Goal: Task Accomplishment & Management: Complete application form

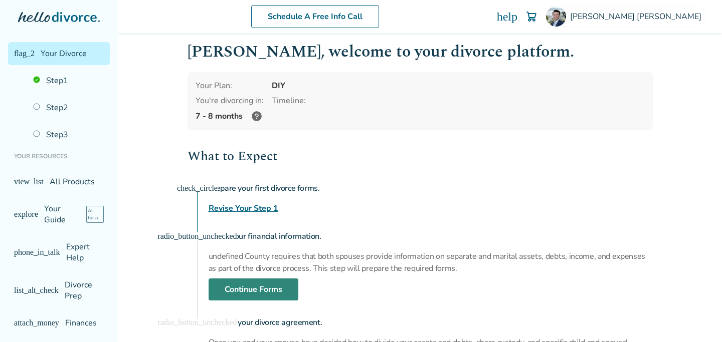
scroll to position [8, 0]
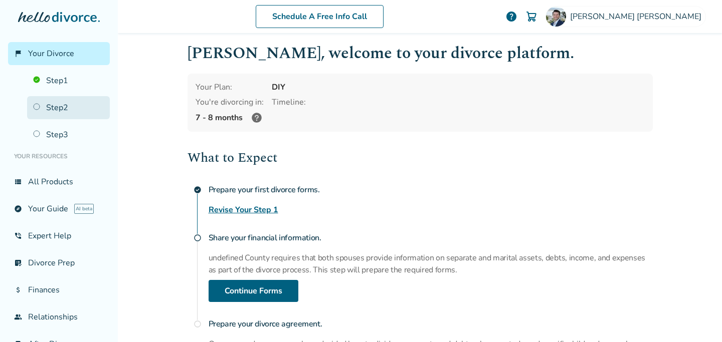
click at [54, 108] on link "Step 2" at bounding box center [68, 107] width 83 height 23
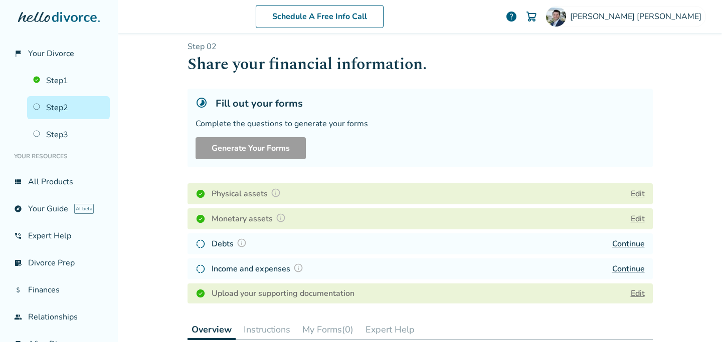
click at [627, 246] on link "Continue" at bounding box center [628, 244] width 33 height 11
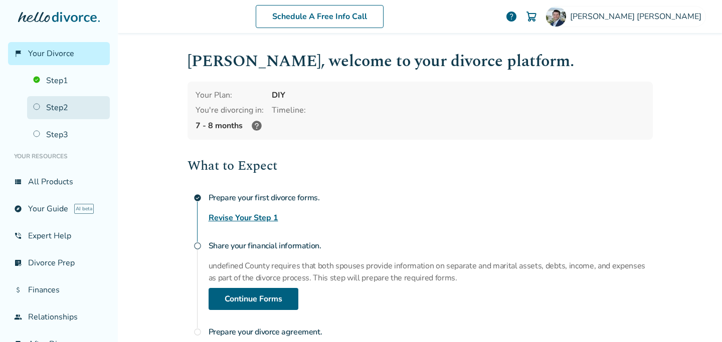
click at [62, 105] on link "Step 2" at bounding box center [68, 107] width 83 height 23
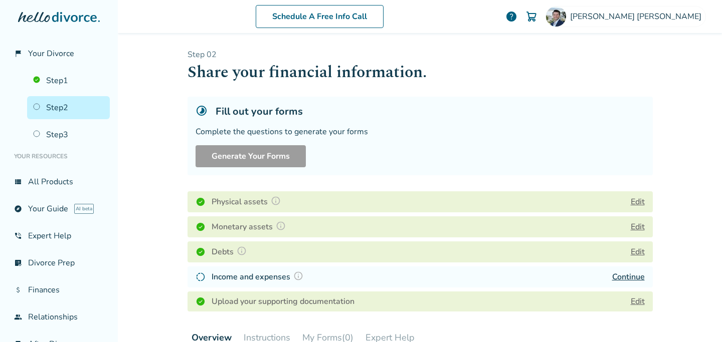
click at [628, 279] on link "Continue" at bounding box center [628, 277] width 33 height 11
click at [299, 274] on img at bounding box center [298, 276] width 10 height 10
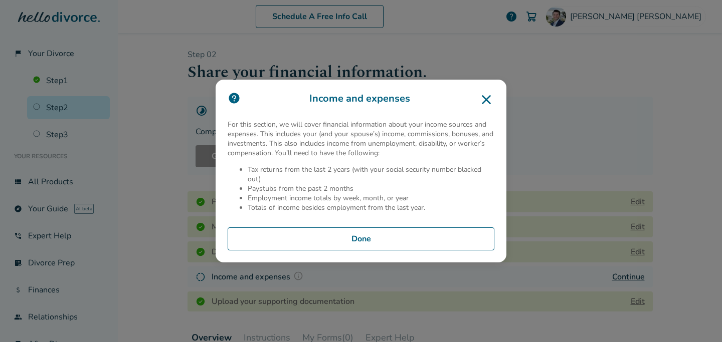
click at [345, 248] on button "Done" at bounding box center [361, 239] width 267 height 23
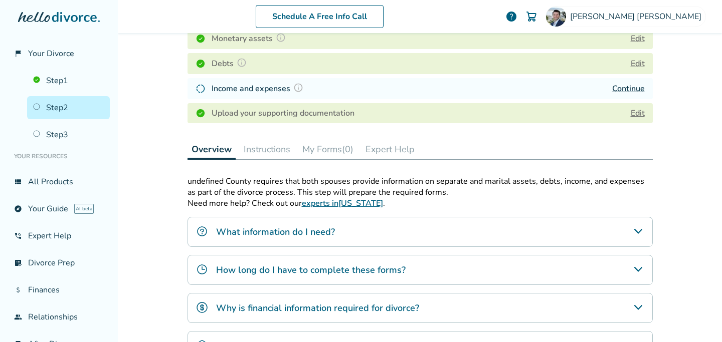
scroll to position [183, 0]
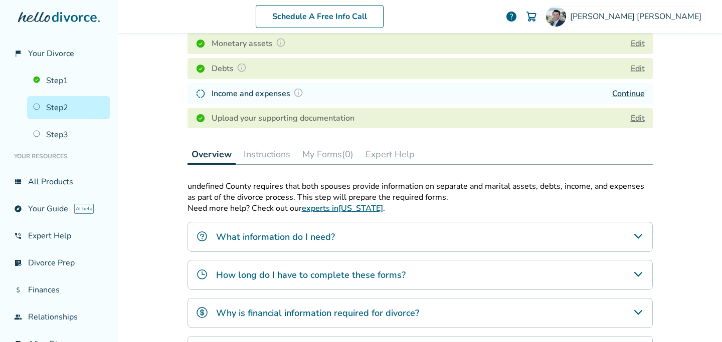
click at [267, 94] on h4 "Income and expenses" at bounding box center [259, 93] width 95 height 13
click at [299, 117] on h4 "Upload your supporting documentation" at bounding box center [283, 118] width 143 height 12
click at [635, 94] on link "Continue" at bounding box center [628, 93] width 33 height 11
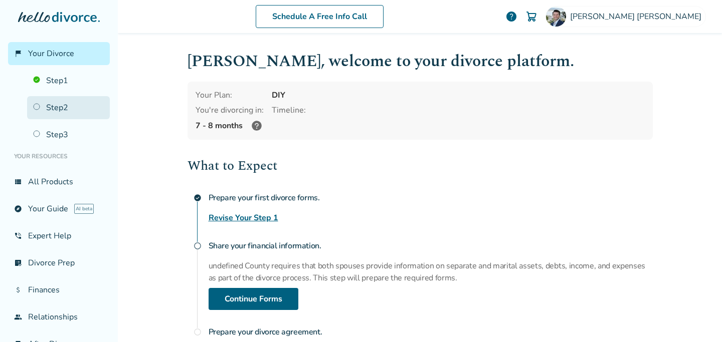
click at [96, 103] on link "Step 2" at bounding box center [68, 107] width 83 height 23
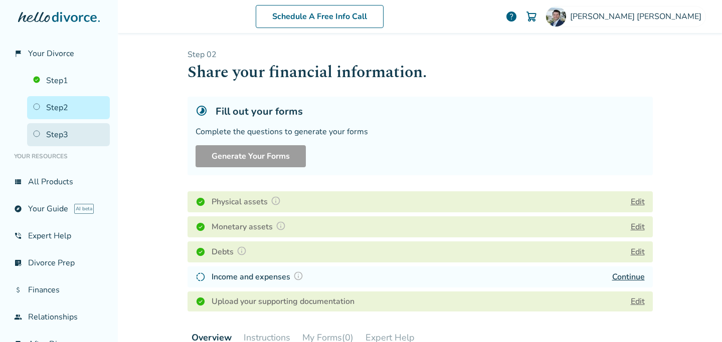
click at [54, 132] on link "Step 3" at bounding box center [68, 134] width 83 height 23
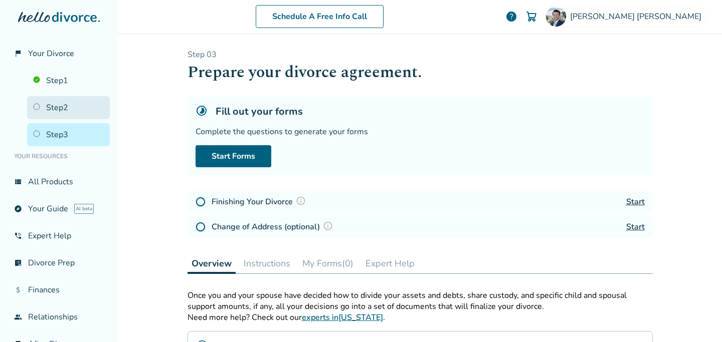
click at [42, 110] on link "Step 2" at bounding box center [68, 107] width 83 height 23
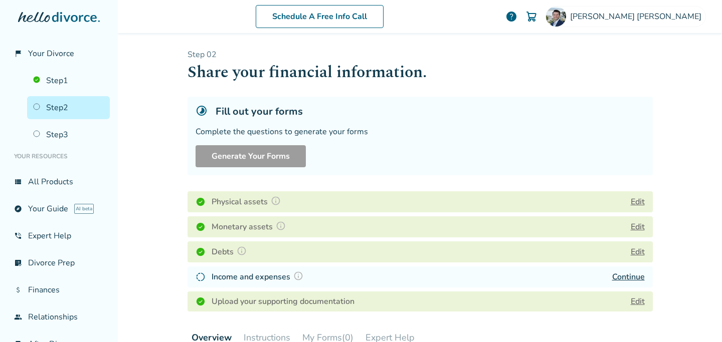
click at [197, 277] on img at bounding box center [201, 277] width 10 height 10
click at [625, 277] on link "Continue" at bounding box center [628, 277] width 33 height 11
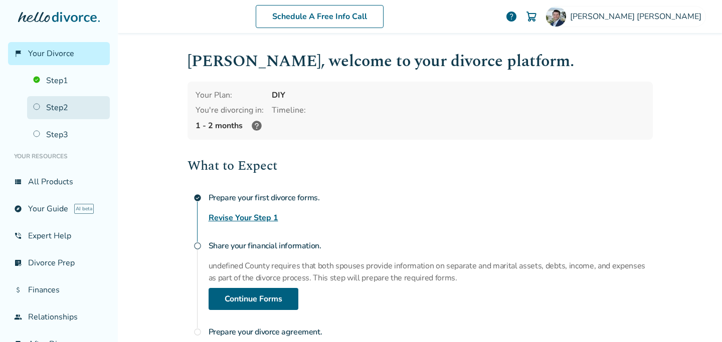
click at [53, 113] on link "Step 2" at bounding box center [68, 107] width 83 height 23
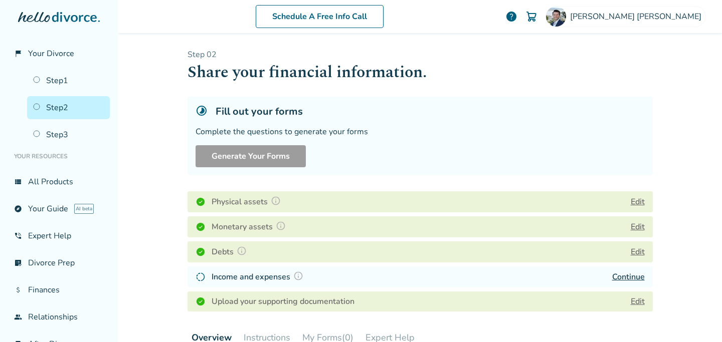
scroll to position [59, 0]
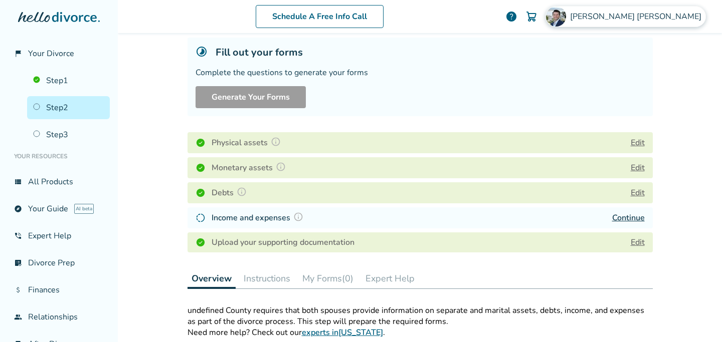
click at [641, 24] on div "Ryan Thomason" at bounding box center [625, 16] width 160 height 21
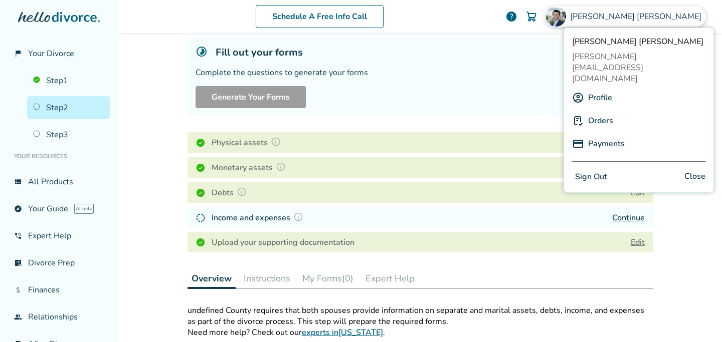
click at [594, 271] on div "Overview Instructions My Forms (0) Expert Help" at bounding box center [420, 279] width 465 height 21
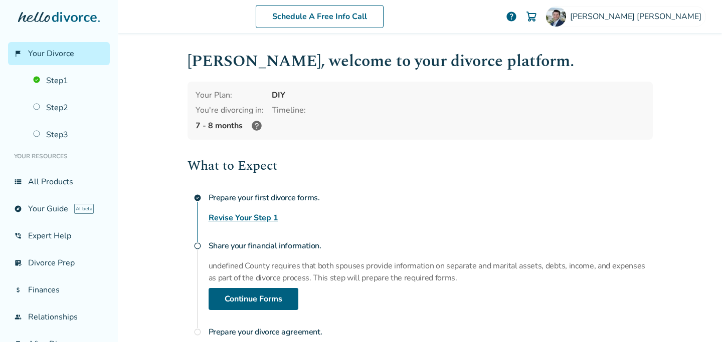
scroll to position [130, 0]
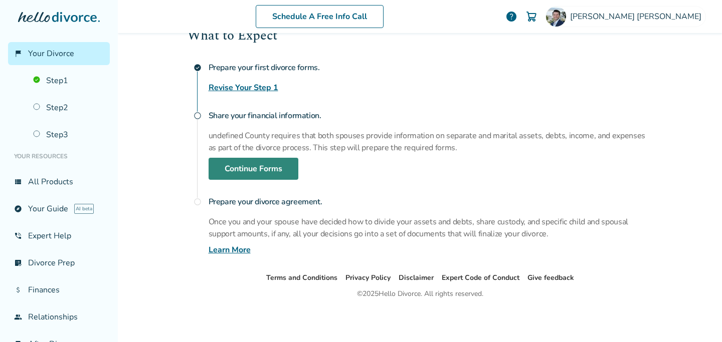
click at [251, 172] on link "Continue Forms" at bounding box center [254, 169] width 90 height 22
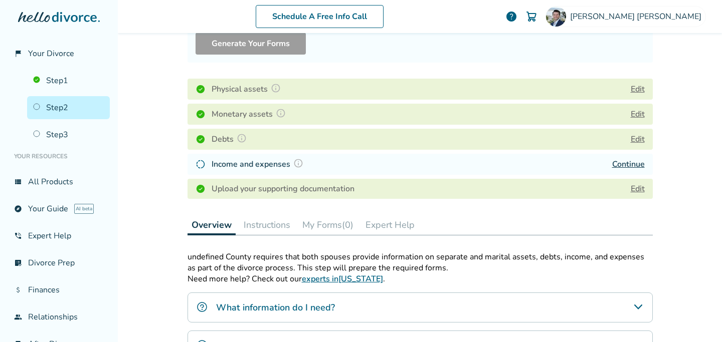
scroll to position [92, 0]
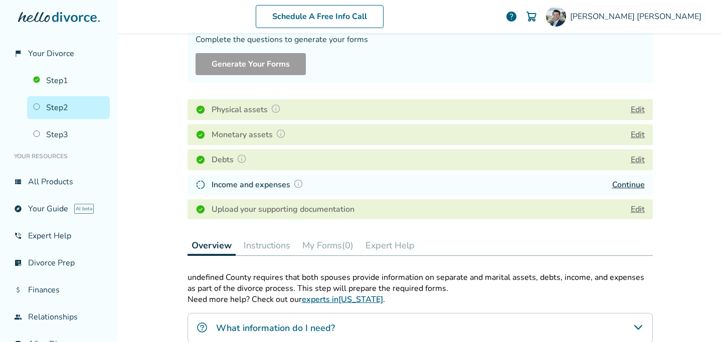
click at [210, 158] on div "Debts" at bounding box center [223, 159] width 54 height 13
click at [197, 191] on div "Income and expenses" at bounding box center [251, 184] width 111 height 13
click at [203, 181] on img at bounding box center [201, 185] width 10 height 10
click at [297, 184] on img at bounding box center [298, 184] width 10 height 10
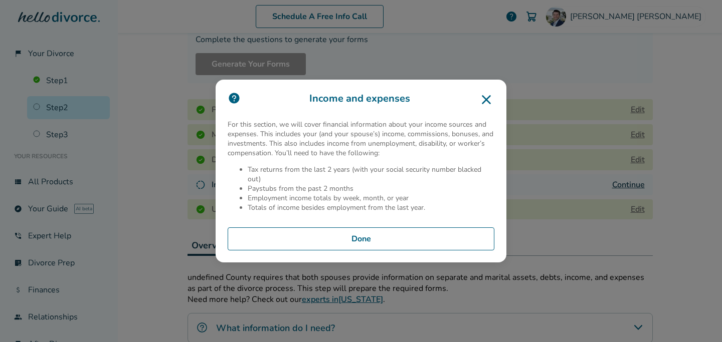
click at [369, 244] on button "Done" at bounding box center [361, 239] width 267 height 23
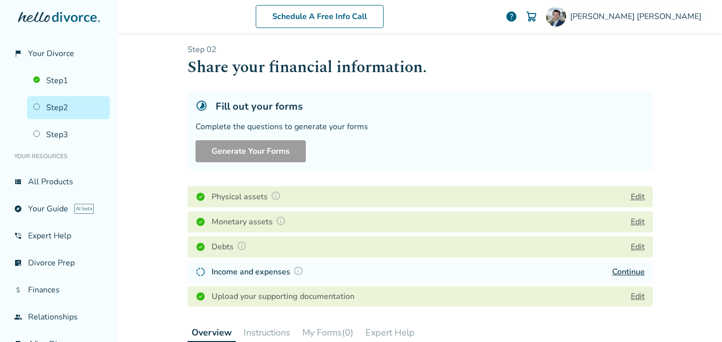
scroll to position [0, 0]
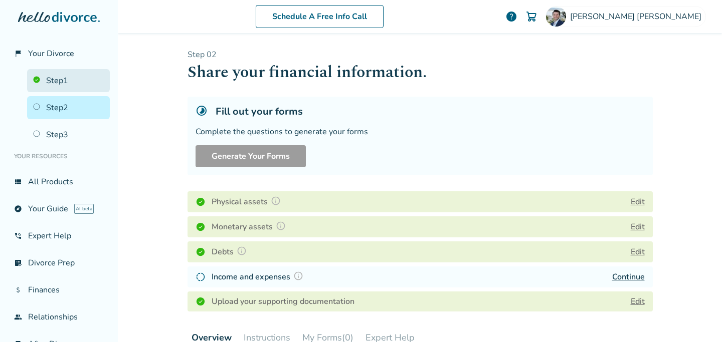
click at [56, 83] on link "Step 1" at bounding box center [68, 80] width 83 height 23
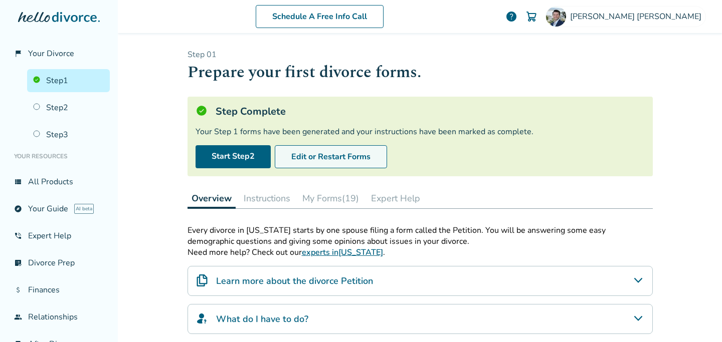
click at [332, 154] on button "Edit or Restart Forms" at bounding box center [331, 156] width 112 height 23
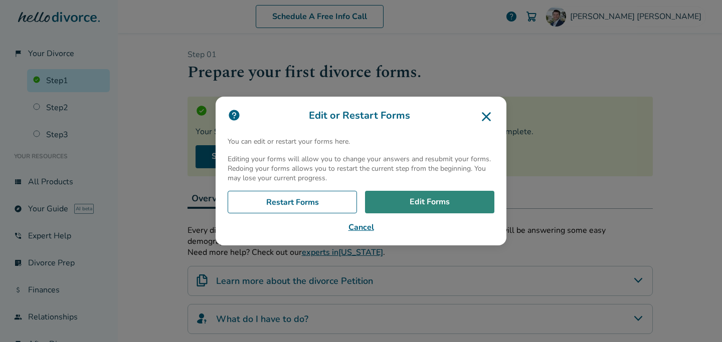
click at [420, 199] on link "Edit Forms" at bounding box center [429, 202] width 129 height 23
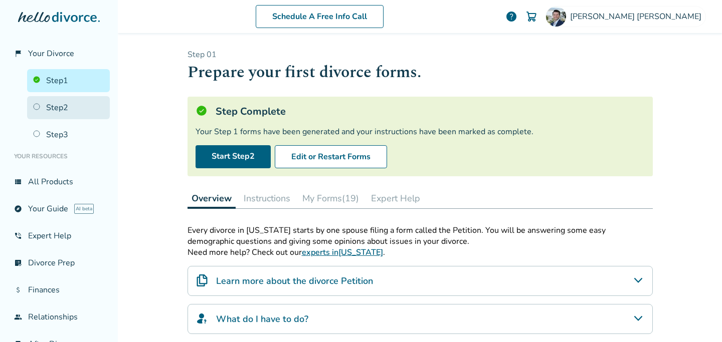
click at [76, 114] on link "Step 2" at bounding box center [68, 107] width 83 height 23
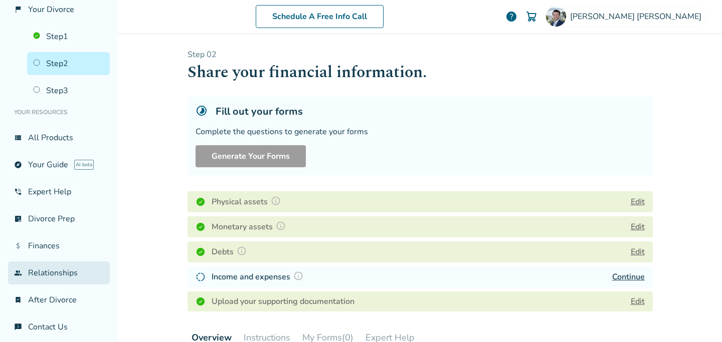
scroll to position [53, 0]
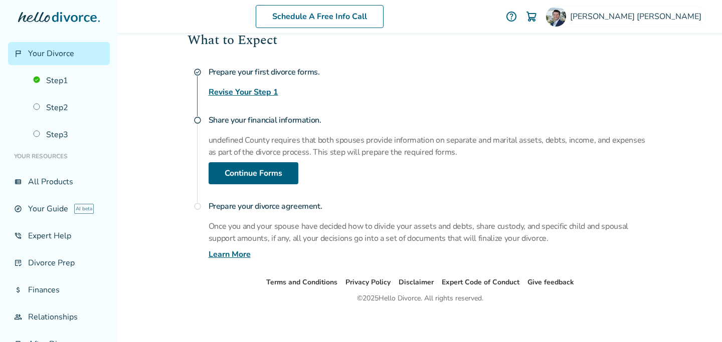
scroll to position [129, 0]
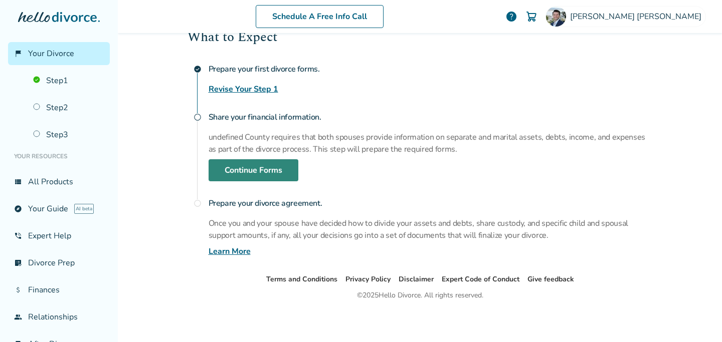
click at [251, 169] on link "Continue Forms" at bounding box center [254, 170] width 90 height 22
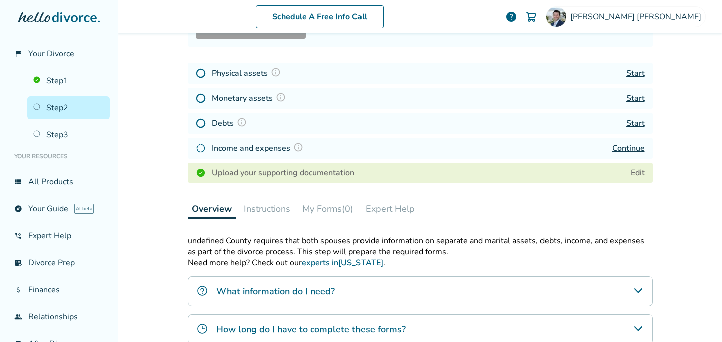
scroll to position [49, 0]
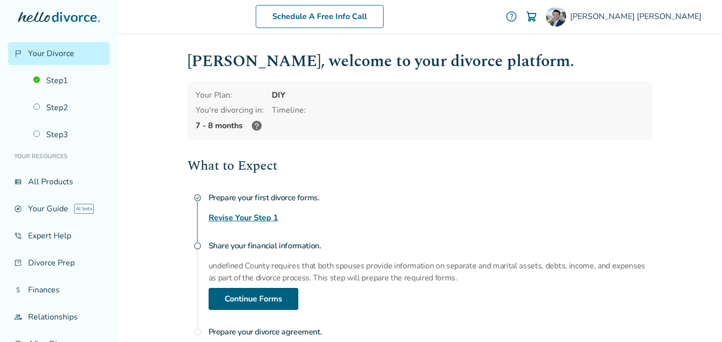
scroll to position [13, 0]
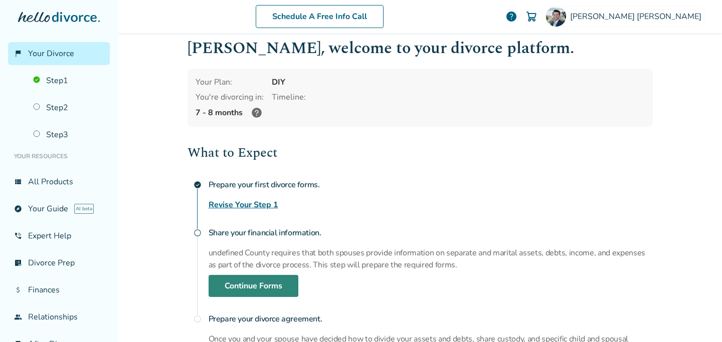
click at [262, 291] on link "Continue Forms" at bounding box center [254, 286] width 90 height 22
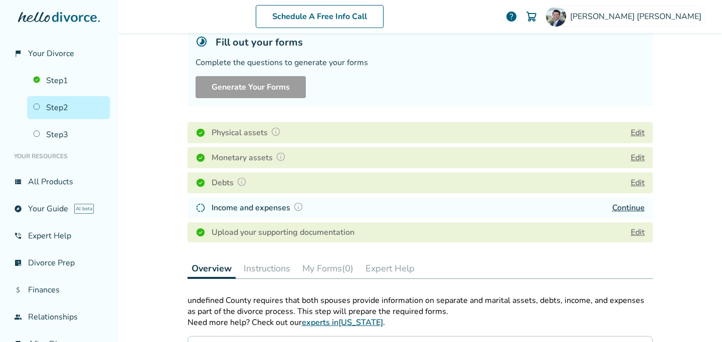
scroll to position [79, 0]
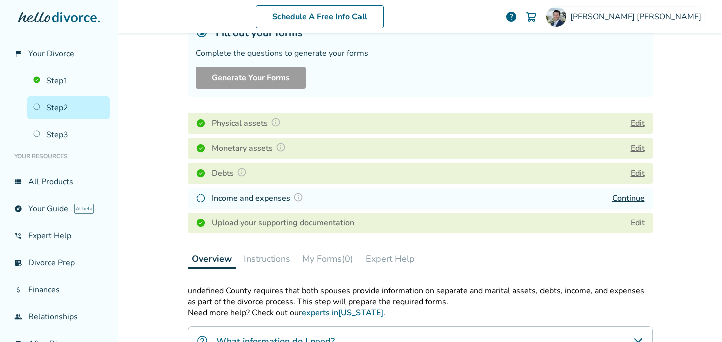
click at [627, 199] on link "Continue" at bounding box center [628, 198] width 33 height 11
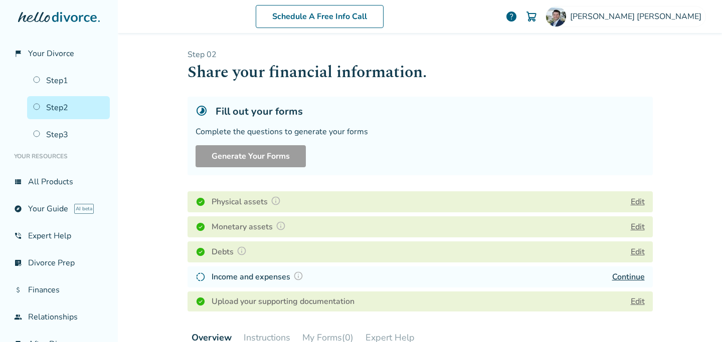
scroll to position [79, 0]
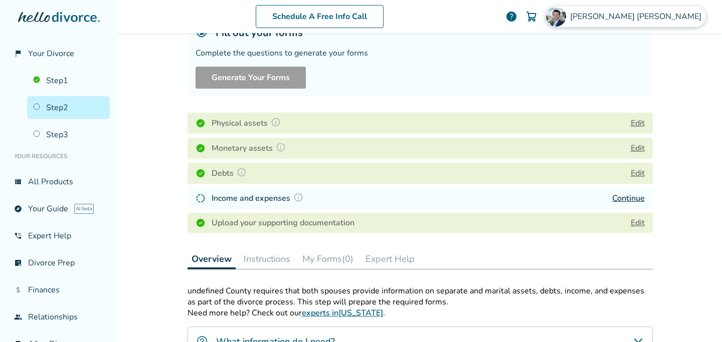
click at [679, 17] on span "Ryan Thomason" at bounding box center [637, 16] width 135 height 11
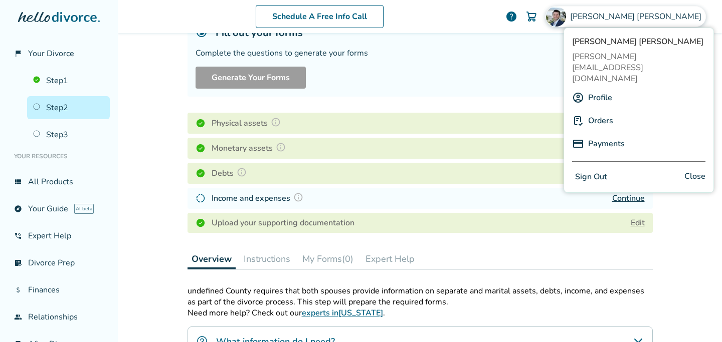
click at [593, 170] on button "Sign Out" at bounding box center [591, 177] width 38 height 15
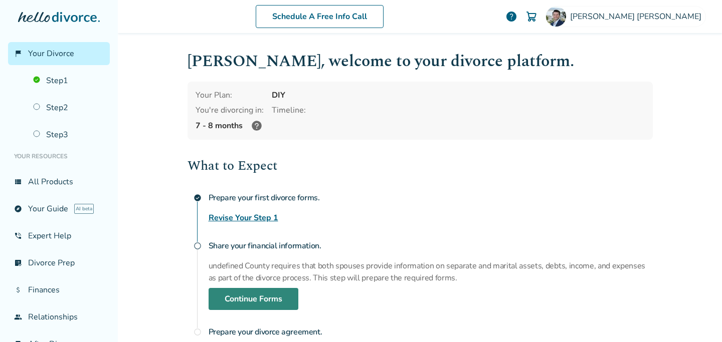
click at [254, 295] on link "Continue Forms" at bounding box center [254, 299] width 90 height 22
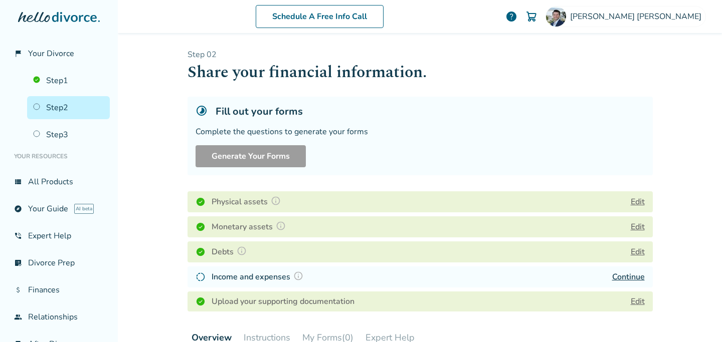
click at [628, 278] on link "Continue" at bounding box center [628, 277] width 33 height 11
click at [229, 103] on div "Fill out your forms Complete the questions to generate your forms Generate Your…" at bounding box center [420, 136] width 465 height 79
click at [637, 252] on button "Edit" at bounding box center [638, 252] width 14 height 12
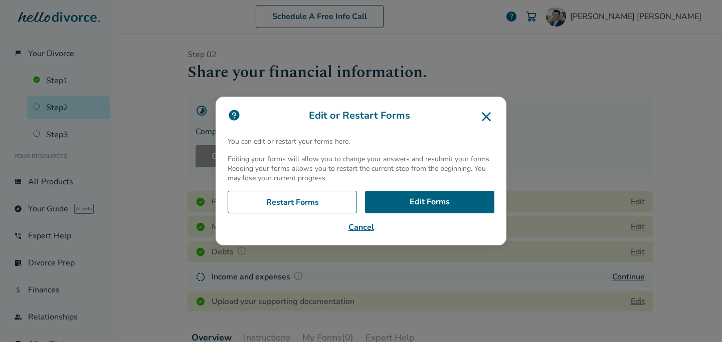
click at [362, 228] on button "Cancel" at bounding box center [361, 228] width 267 height 12
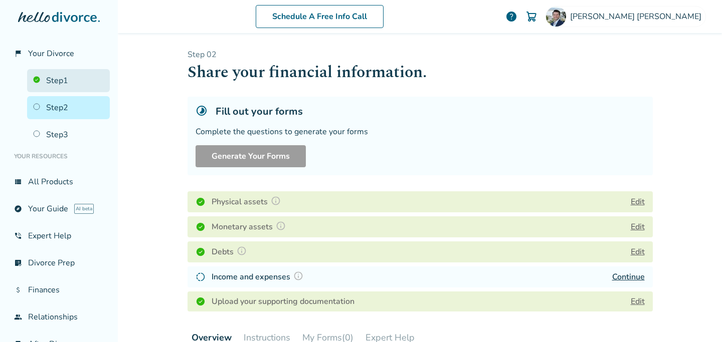
click at [61, 81] on link "Step 1" at bounding box center [68, 80] width 83 height 23
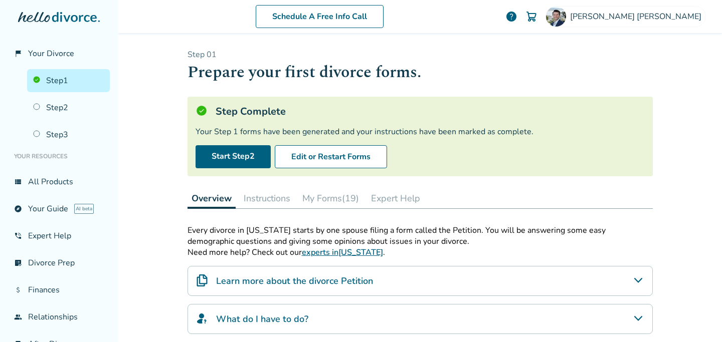
click at [322, 201] on button "My Forms (19)" at bounding box center [330, 199] width 65 height 20
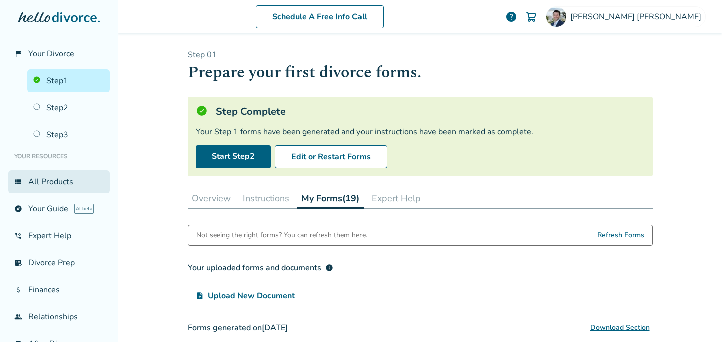
click at [53, 174] on link "view_list All Products" at bounding box center [59, 181] width 102 height 23
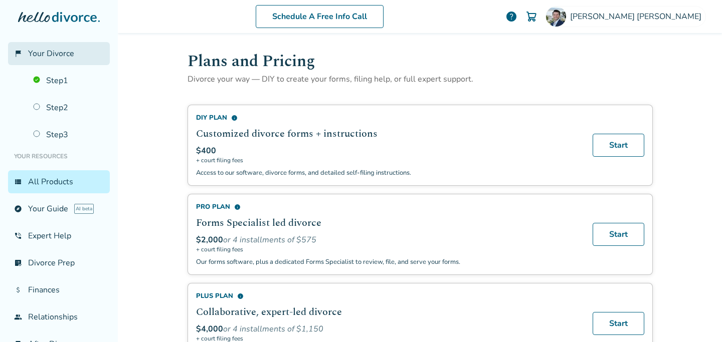
click at [49, 54] on span "Your Divorce" at bounding box center [51, 53] width 46 height 11
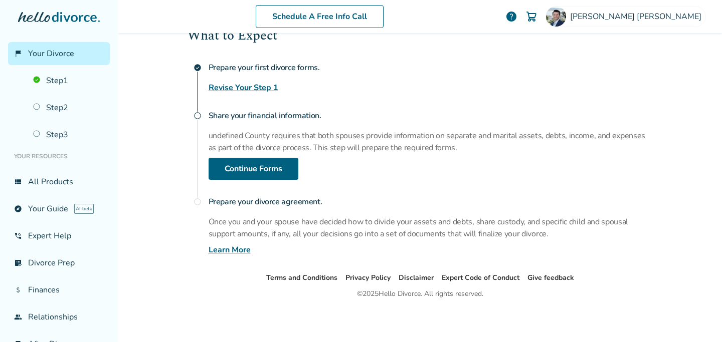
scroll to position [129, 0]
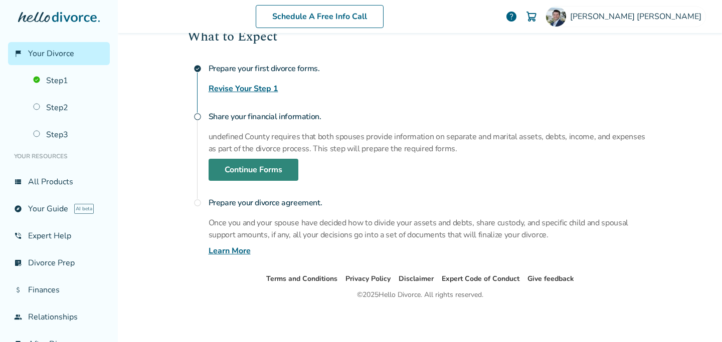
click at [238, 169] on link "Continue Forms" at bounding box center [254, 170] width 90 height 22
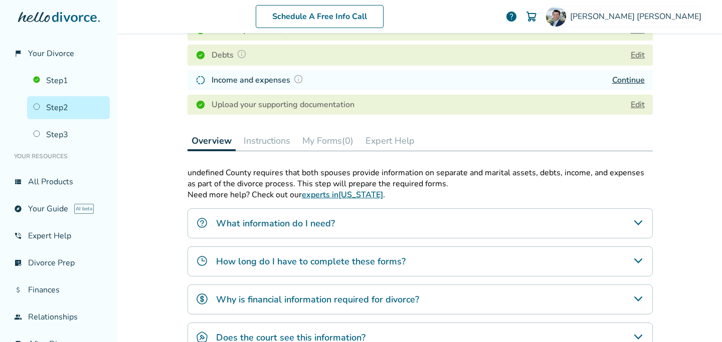
scroll to position [198, 0]
click at [273, 179] on p "undefined County requires that both spouses provide information on separate and…" at bounding box center [420, 178] width 465 height 22
click at [260, 139] on button "Instructions" at bounding box center [267, 140] width 55 height 20
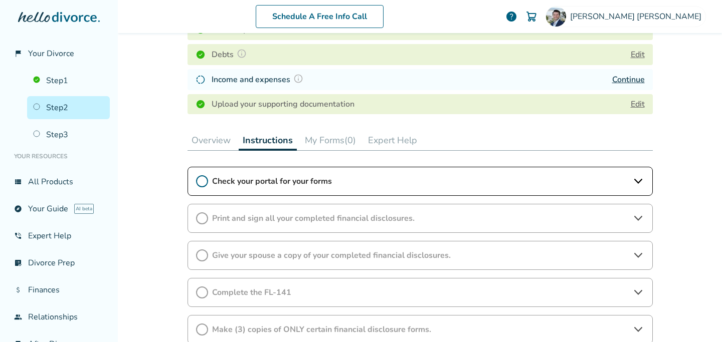
click at [247, 180] on span "Check your portal for your forms" at bounding box center [420, 181] width 416 height 11
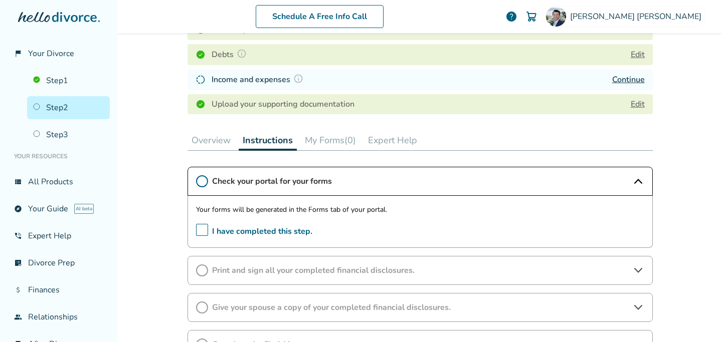
click at [227, 269] on span "Print and sign all your completed financial disclosures." at bounding box center [420, 270] width 416 height 11
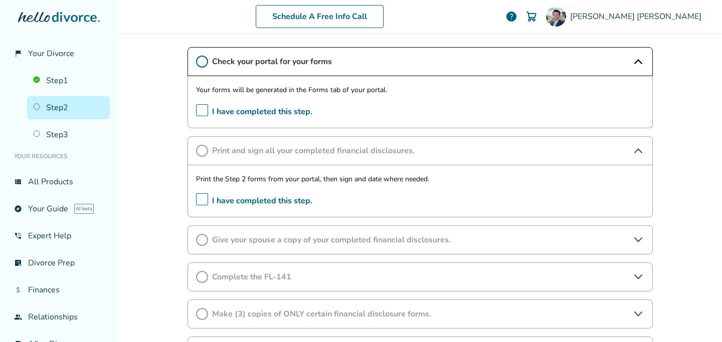
scroll to position [316, 0]
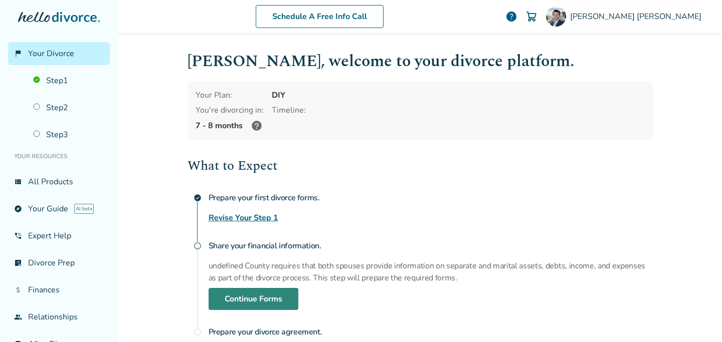
click at [237, 308] on link "Continue Forms" at bounding box center [254, 299] width 90 height 22
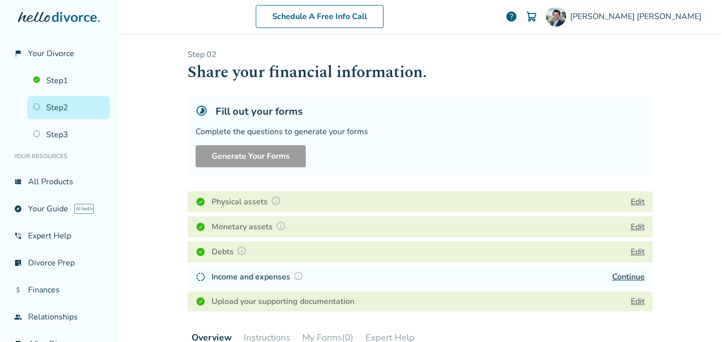
click at [619, 277] on link "Continue" at bounding box center [628, 277] width 33 height 11
click at [217, 277] on h4 "Income and expenses" at bounding box center [259, 277] width 95 height 13
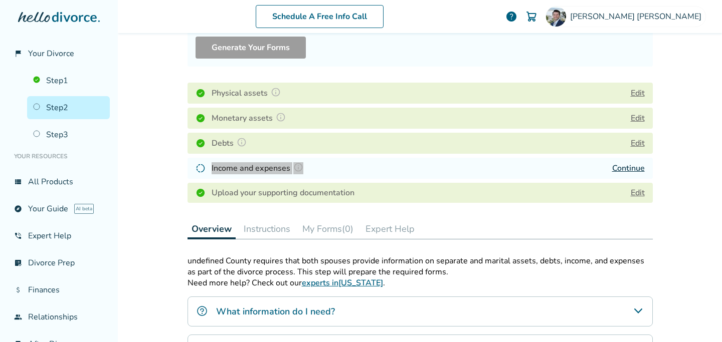
scroll to position [108, 0]
click at [635, 192] on link "Edit" at bounding box center [638, 194] width 14 height 11
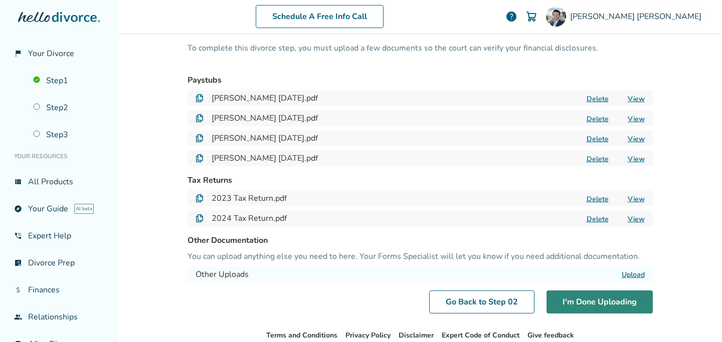
scroll to position [107, 0]
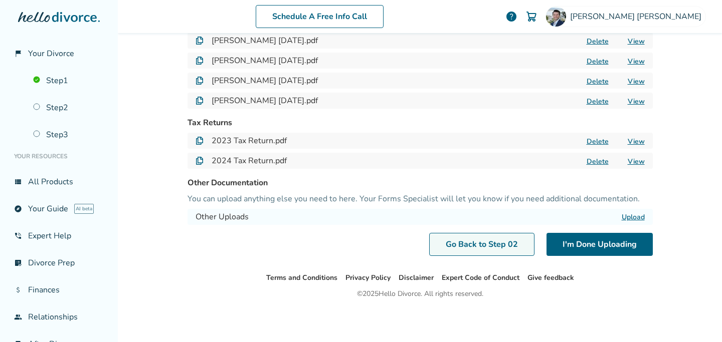
click at [485, 244] on link "Go Back to Step 0 2" at bounding box center [481, 244] width 105 height 23
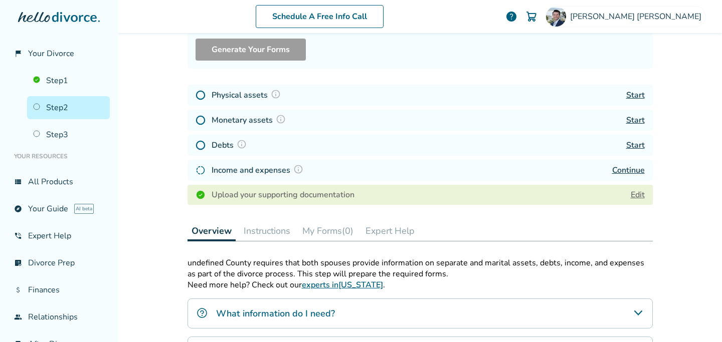
scroll to position [49, 0]
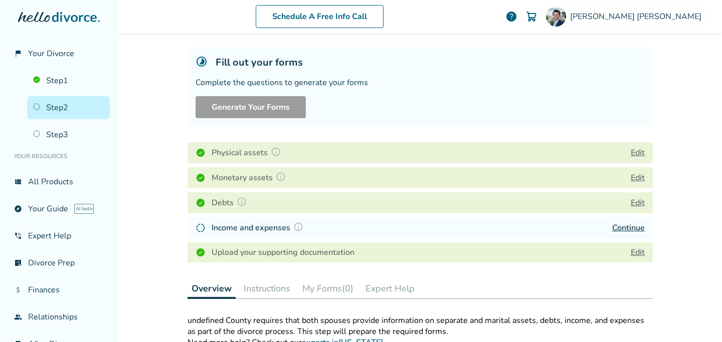
click at [295, 226] on img at bounding box center [298, 227] width 10 height 10
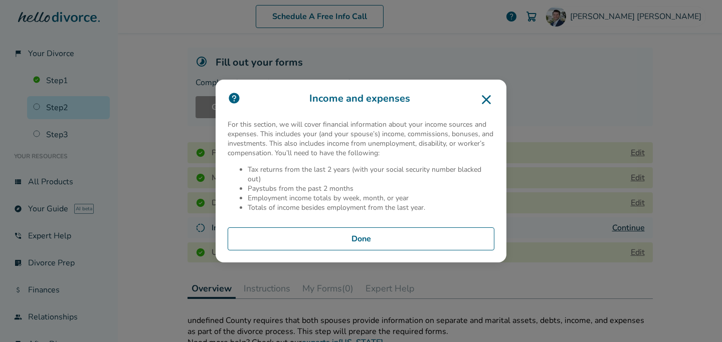
click at [321, 234] on button "Done" at bounding box center [361, 239] width 267 height 23
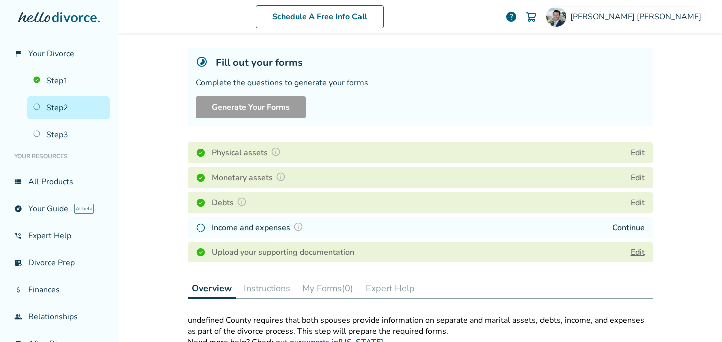
click at [625, 232] on link "Continue" at bounding box center [628, 228] width 33 height 11
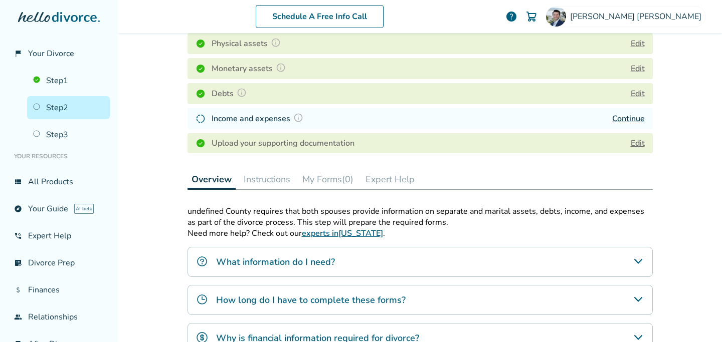
scroll to position [155, 0]
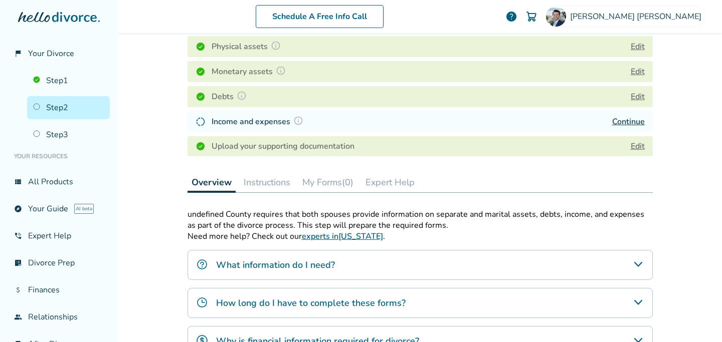
click at [255, 118] on h4 "Income and expenses" at bounding box center [259, 121] width 95 height 13
click at [481, 135] on div "Physical assets Edit Monetary assets Edit Debts Edit Income and expenses Contin…" at bounding box center [420, 96] width 465 height 128
click at [261, 185] on button "Instructions" at bounding box center [267, 182] width 55 height 20
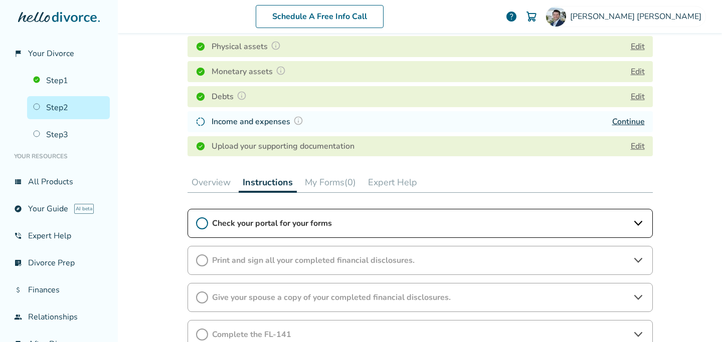
click at [192, 185] on button "Overview" at bounding box center [211, 182] width 47 height 20
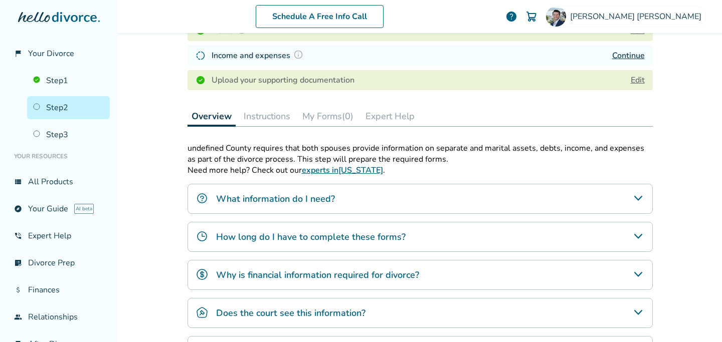
scroll to position [224, 0]
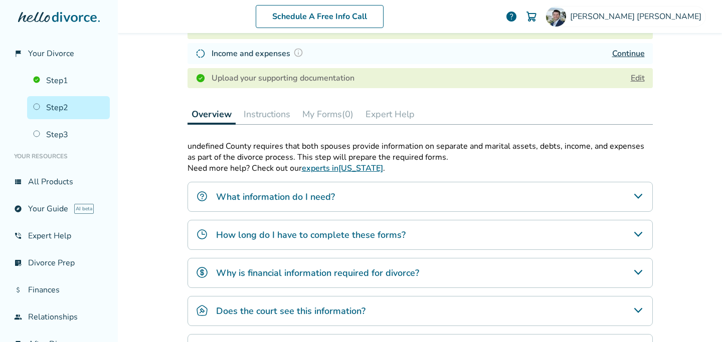
click at [308, 196] on h4 "What information do I need?" at bounding box center [275, 197] width 119 height 13
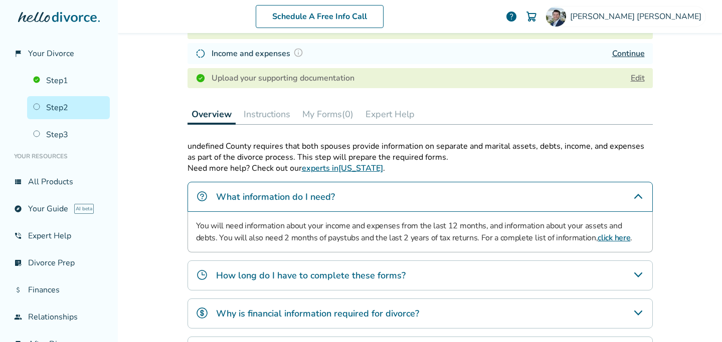
click at [282, 277] on h4 "How long do I have to complete these forms?" at bounding box center [311, 275] width 190 height 13
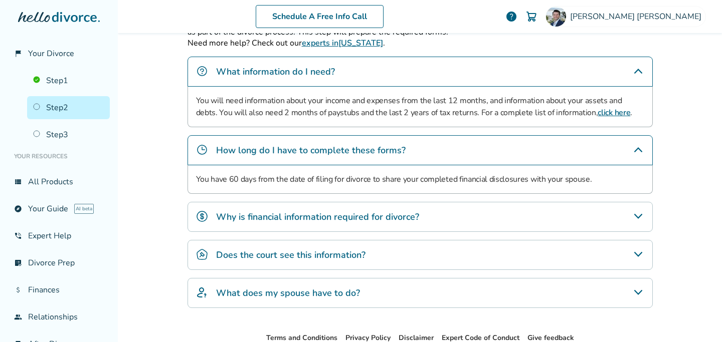
scroll to position [353, 0]
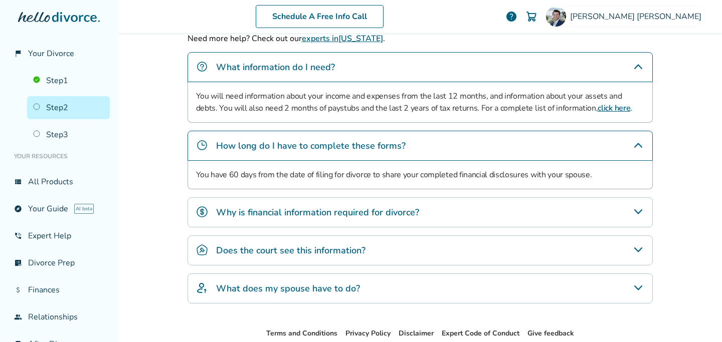
click at [281, 214] on h4 "Why is financial information required for divorce?" at bounding box center [317, 212] width 203 height 13
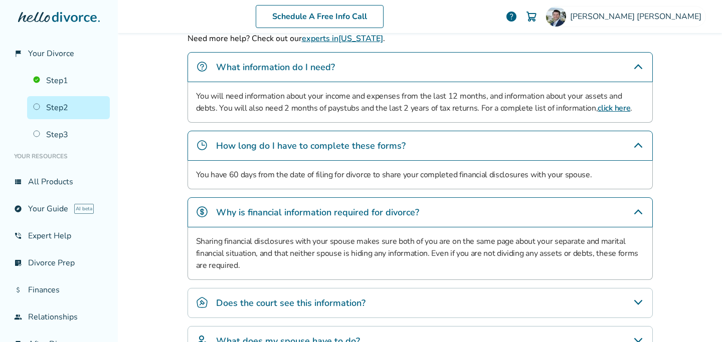
click at [255, 299] on h4 "Does the court see this information?" at bounding box center [290, 303] width 149 height 13
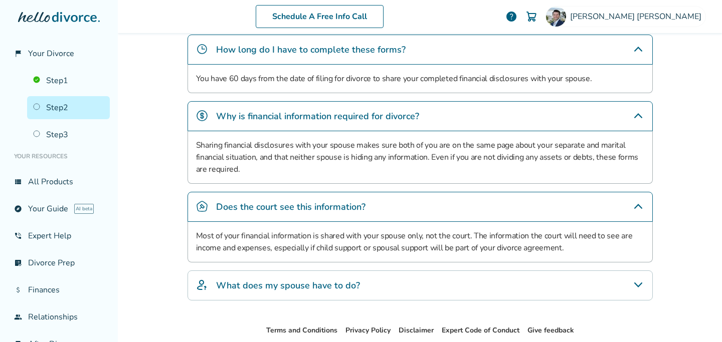
scroll to position [460, 0]
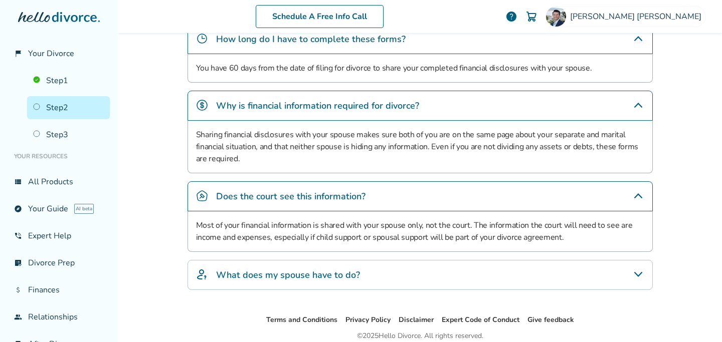
click at [261, 274] on h4 "What does my spouse have to do?" at bounding box center [288, 275] width 144 height 13
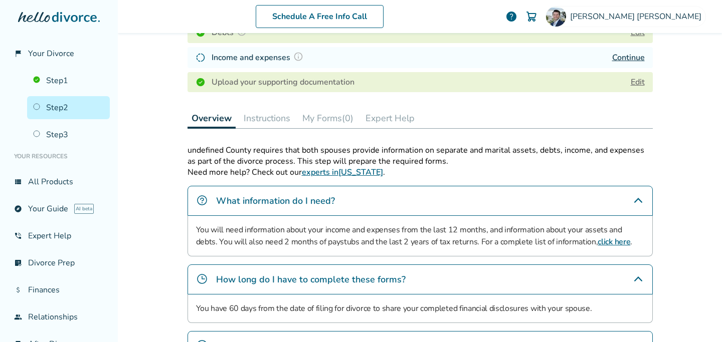
scroll to position [220, 0]
click at [275, 123] on button "Instructions" at bounding box center [267, 118] width 55 height 20
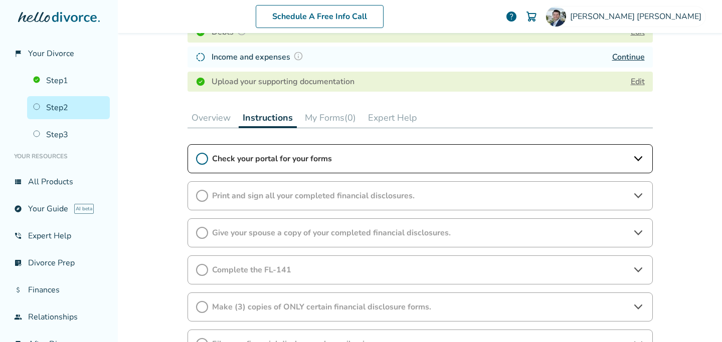
click at [250, 200] on span "Print and sign all your completed financial disclosures." at bounding box center [420, 196] width 416 height 11
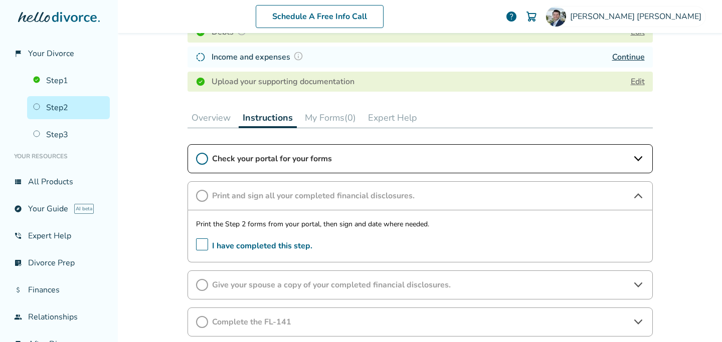
click at [301, 281] on span "Give your spouse a copy of your completed financial disclosures." at bounding box center [420, 285] width 416 height 11
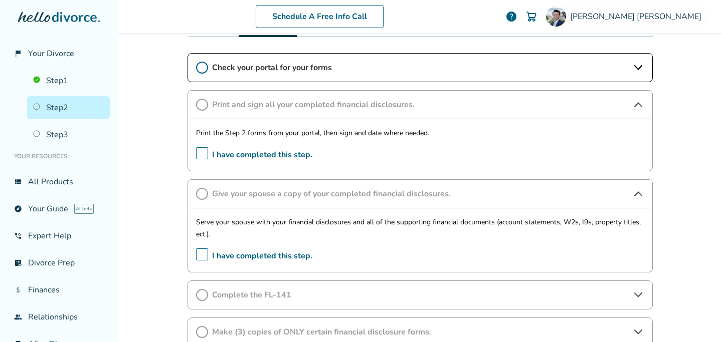
scroll to position [316, 0]
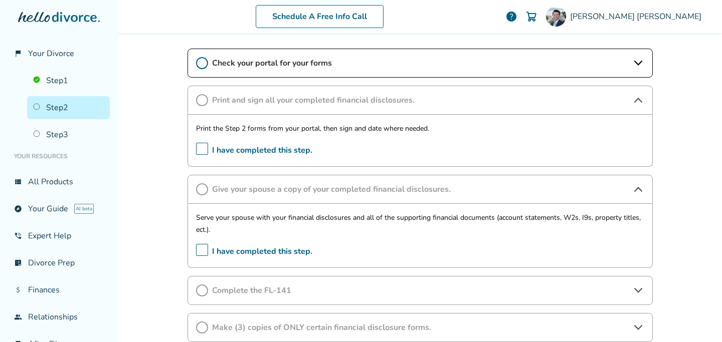
click at [260, 292] on span "Complete the FL-141" at bounding box center [420, 290] width 416 height 11
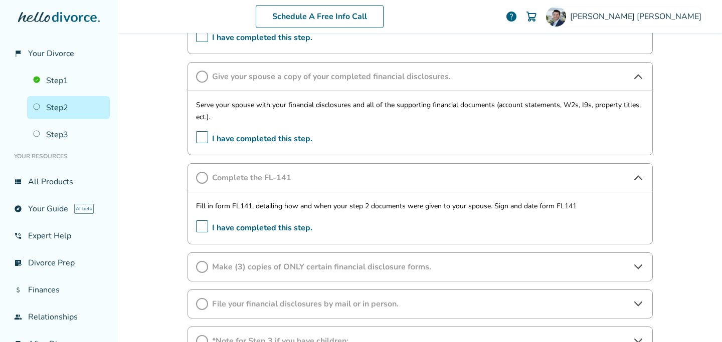
scroll to position [428, 0]
click at [344, 271] on span "Make (3) copies of ONLY certain financial disclosure forms." at bounding box center [420, 268] width 416 height 11
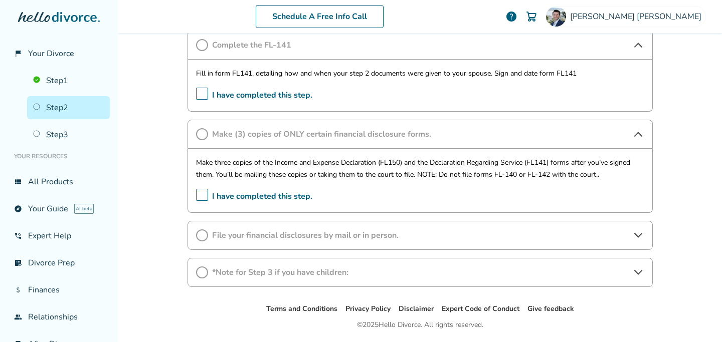
scroll to position [569, 0]
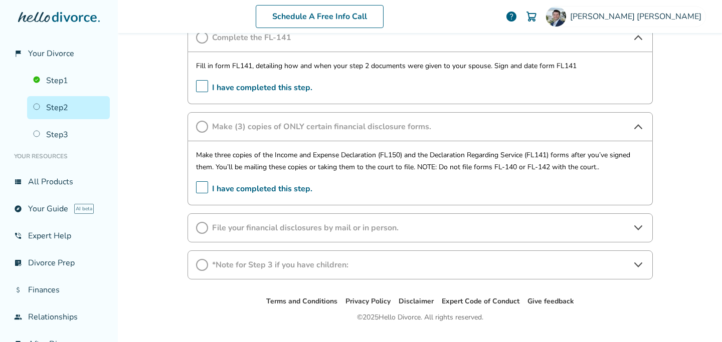
click at [311, 228] on span "File your financial disclosures by mail or in person." at bounding box center [420, 228] width 416 height 11
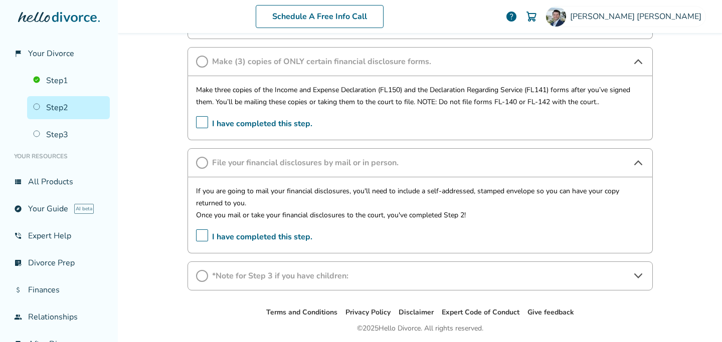
scroll to position [645, 0]
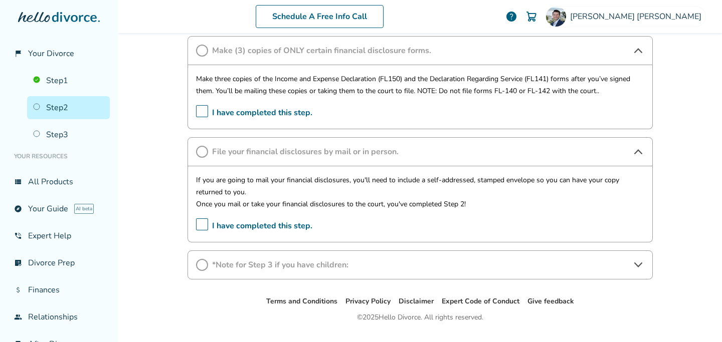
click at [305, 269] on span "*Note for Step 3 if you have children:" at bounding box center [420, 265] width 416 height 11
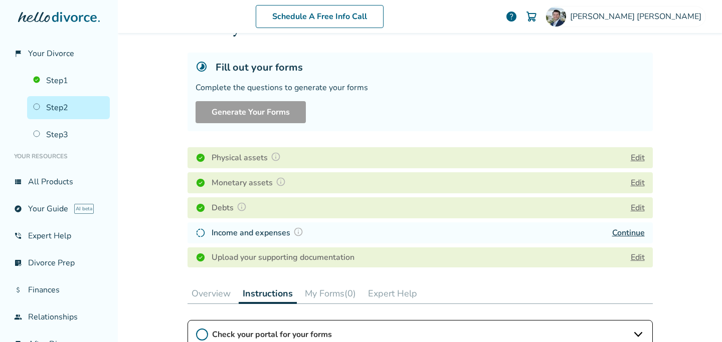
scroll to position [54, 0]
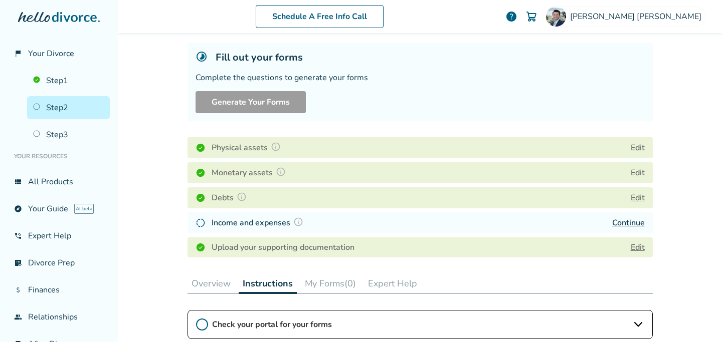
click at [399, 281] on button "Expert Help" at bounding box center [392, 284] width 57 height 20
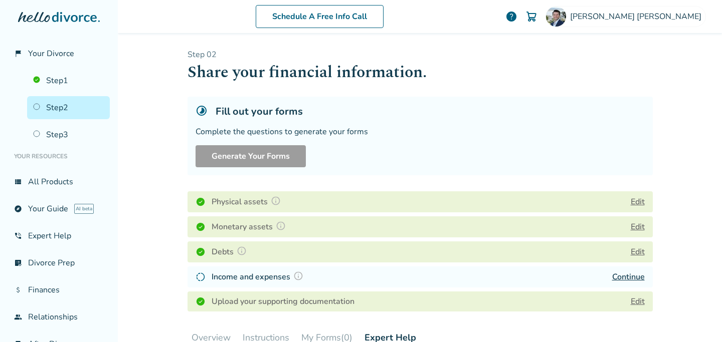
click at [638, 275] on link "Continue" at bounding box center [628, 277] width 33 height 11
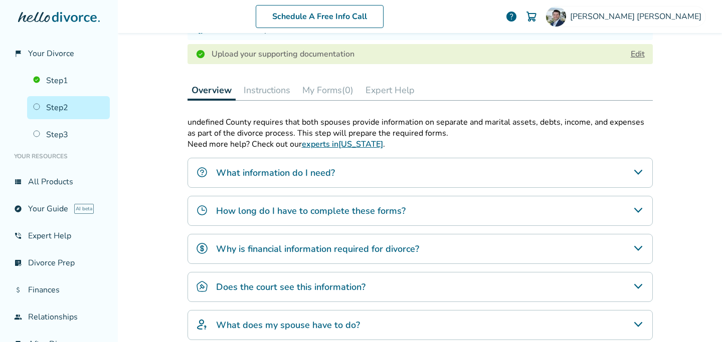
scroll to position [340, 0]
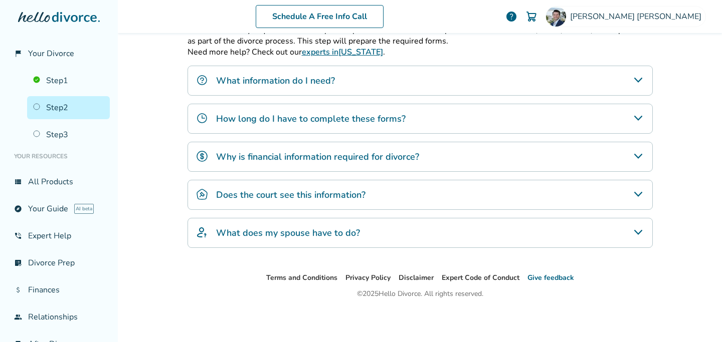
click at [543, 277] on li "Give feedback" at bounding box center [550, 278] width 47 height 12
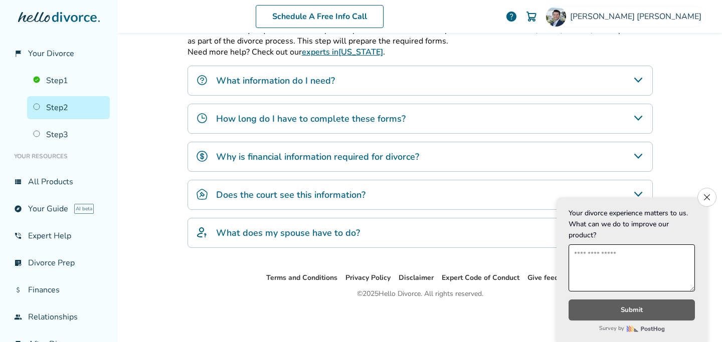
click at [607, 278] on textarea at bounding box center [632, 268] width 126 height 47
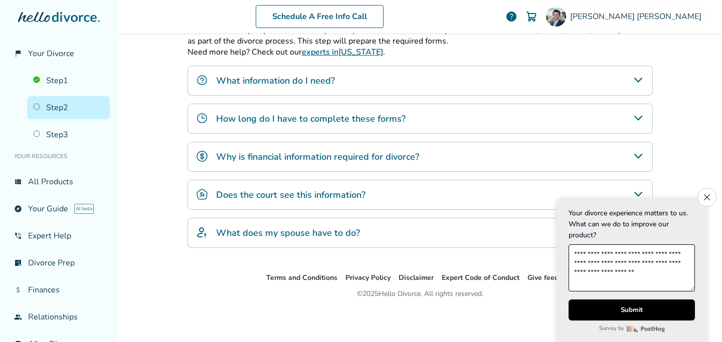
type textarea "**********"
click at [625, 310] on button "Submit" at bounding box center [631, 311] width 129 height 22
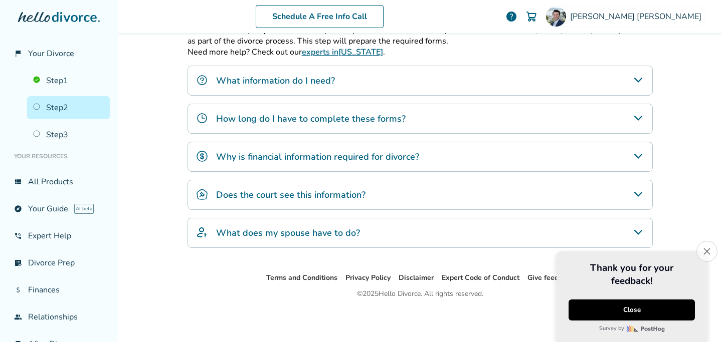
click at [703, 256] on button "Close survey" at bounding box center [706, 251] width 21 height 21
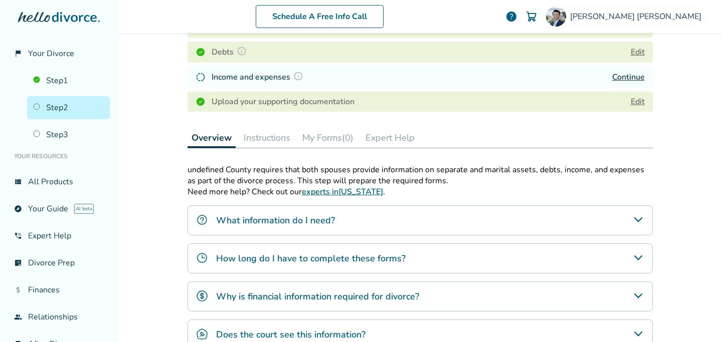
scroll to position [180, 0]
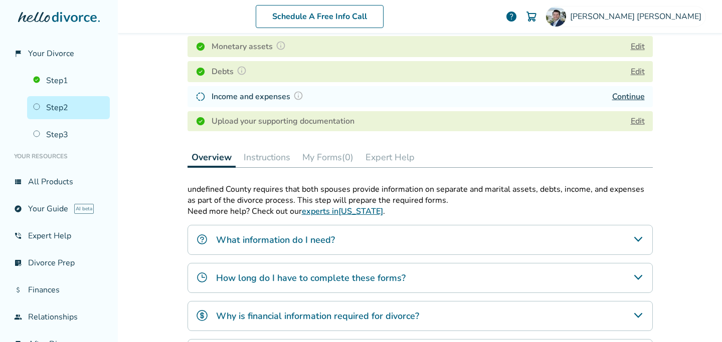
click at [247, 96] on h4 "Income and expenses" at bounding box center [259, 96] width 95 height 13
click at [202, 97] on img at bounding box center [201, 97] width 10 height 10
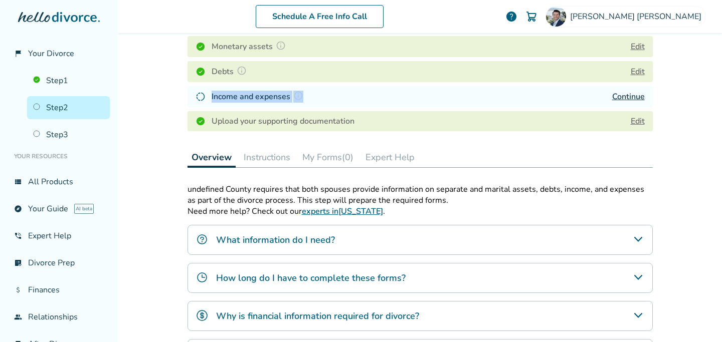
click at [202, 97] on img at bounding box center [201, 97] width 10 height 10
click at [46, 55] on span "Your Divorce" at bounding box center [51, 53] width 46 height 11
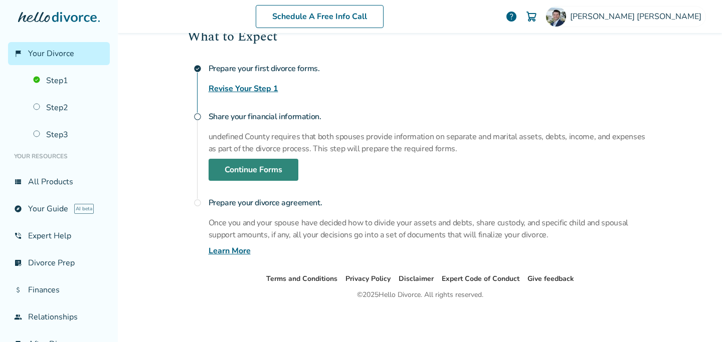
scroll to position [130, 0]
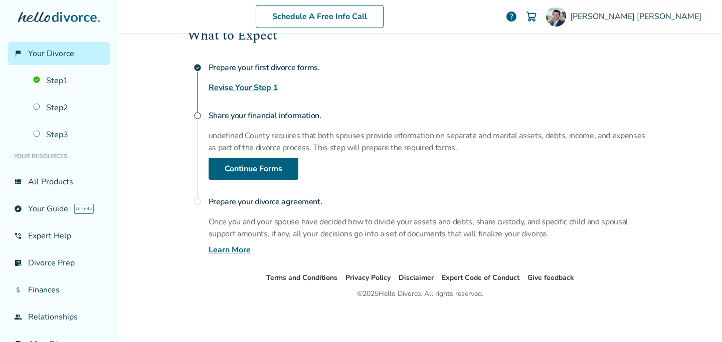
click at [230, 88] on link "Revise Your Step 1" at bounding box center [244, 88] width 70 height 12
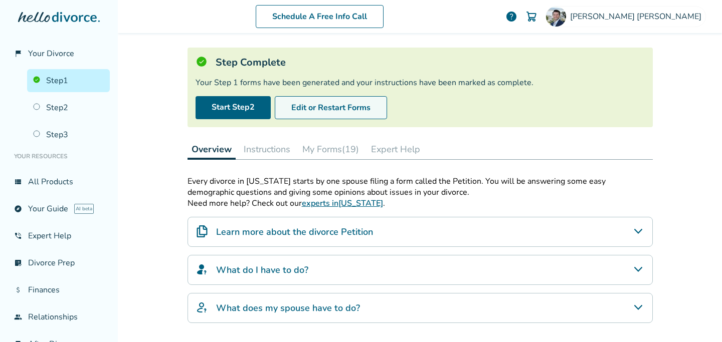
click at [323, 107] on button "Edit or Restart Forms" at bounding box center [331, 107] width 112 height 23
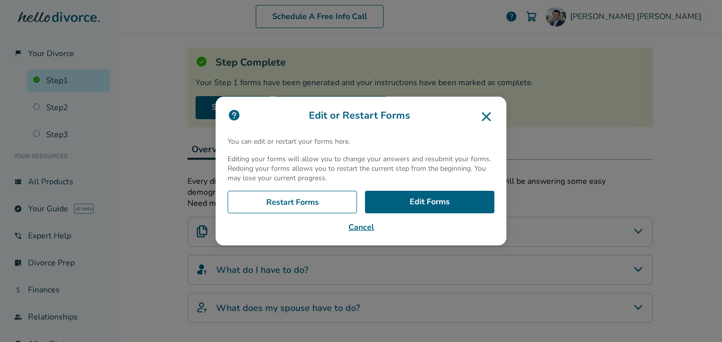
click at [489, 119] on icon at bounding box center [486, 116] width 9 height 9
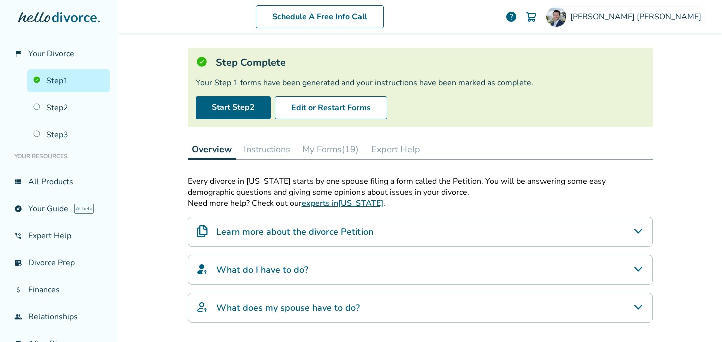
scroll to position [0, 0]
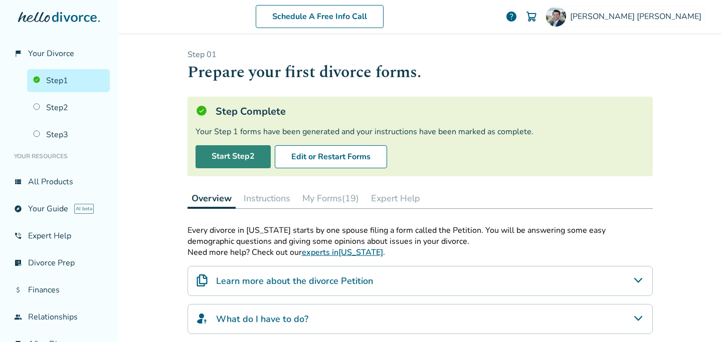
click at [230, 155] on link "Start Step 2" at bounding box center [233, 156] width 75 height 23
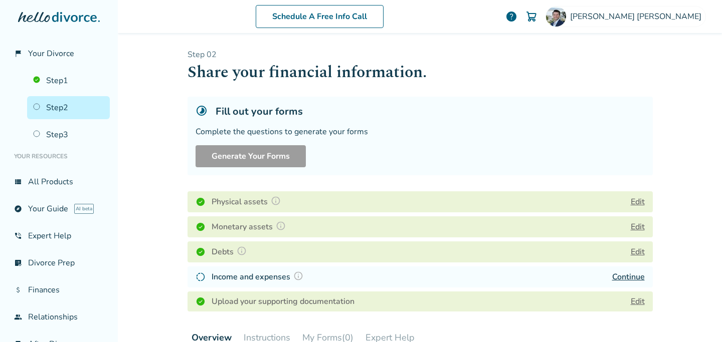
click at [640, 249] on button "Edit" at bounding box center [638, 252] width 14 height 12
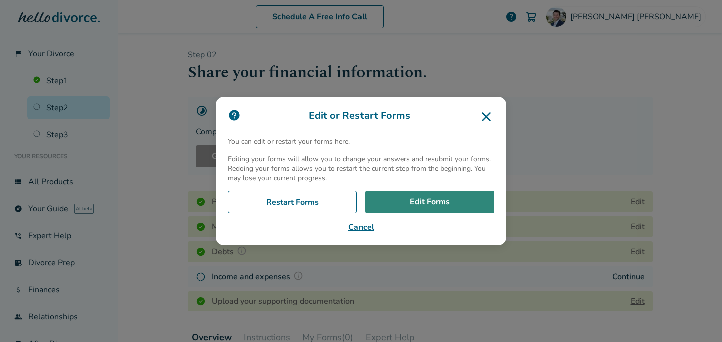
click at [431, 204] on link "Edit Forms" at bounding box center [429, 202] width 129 height 23
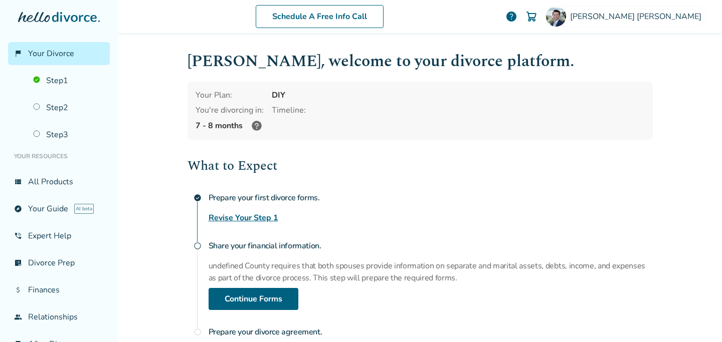
scroll to position [128, 0]
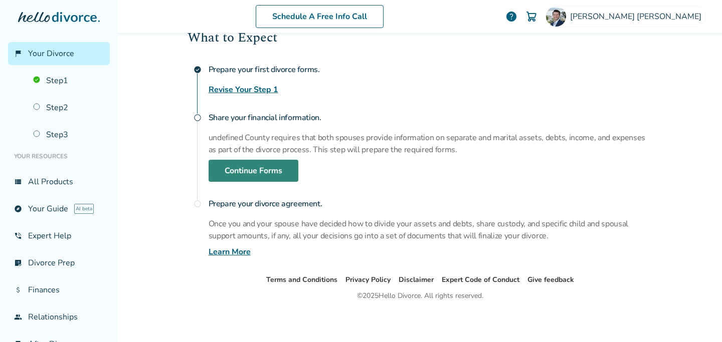
click at [239, 176] on link "Continue Forms" at bounding box center [254, 171] width 90 height 22
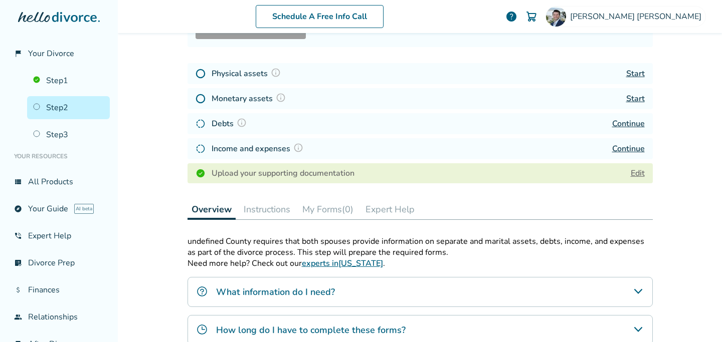
scroll to position [49, 0]
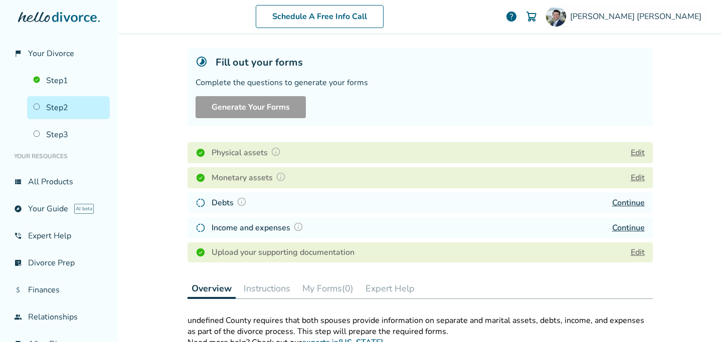
click at [226, 204] on h4 "Debts" at bounding box center [231, 203] width 38 height 13
click at [623, 204] on link "Continue" at bounding box center [628, 203] width 33 height 11
